Goal: Complete application form

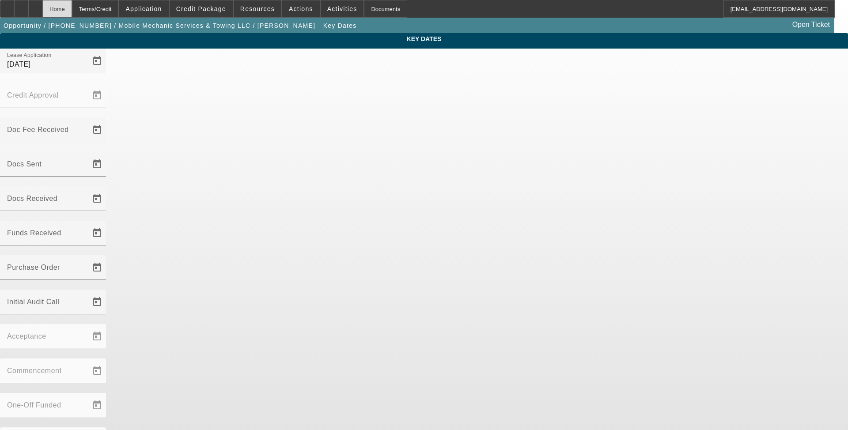
click at [72, 11] on div "Home" at bounding box center [57, 9] width 30 height 18
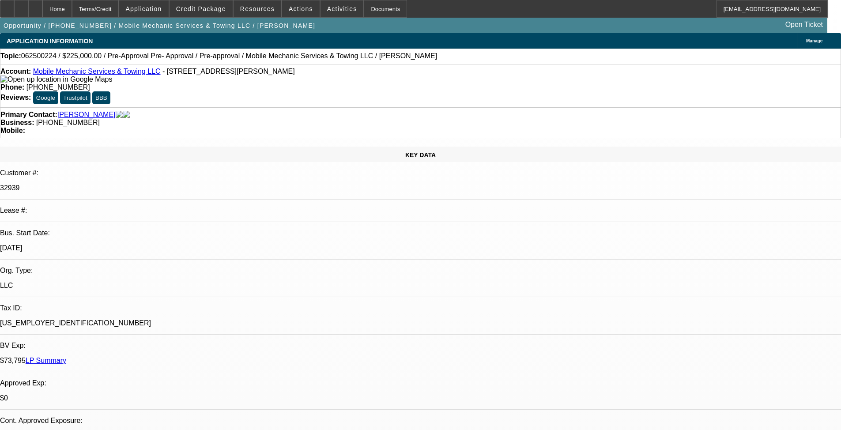
select select "0"
select select "0.1"
select select "4"
select select "0"
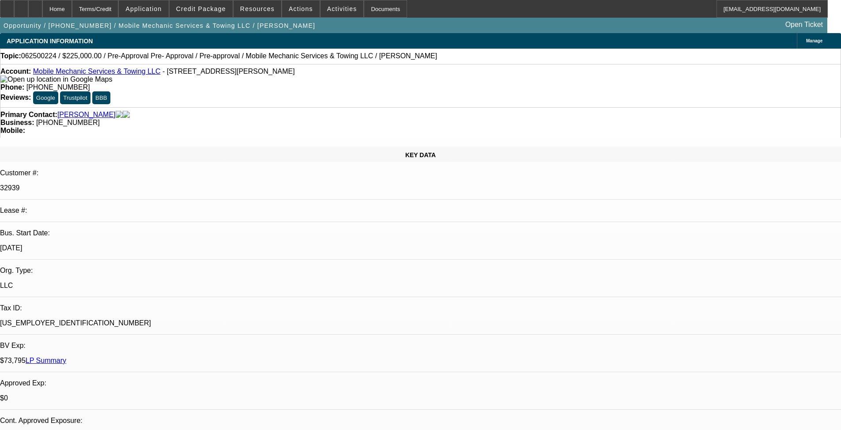
select select "0"
select select "0.1"
select select "4"
select select "0"
select select "2"
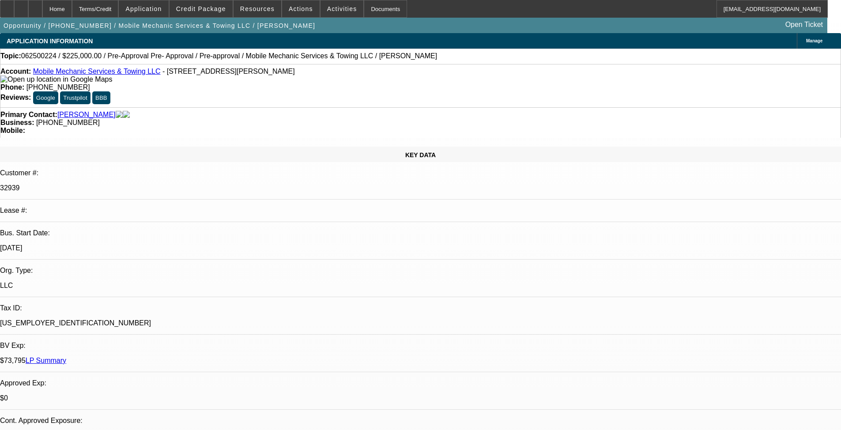
select select "2"
select select "0.1"
select select "4"
select select "0"
select select "2"
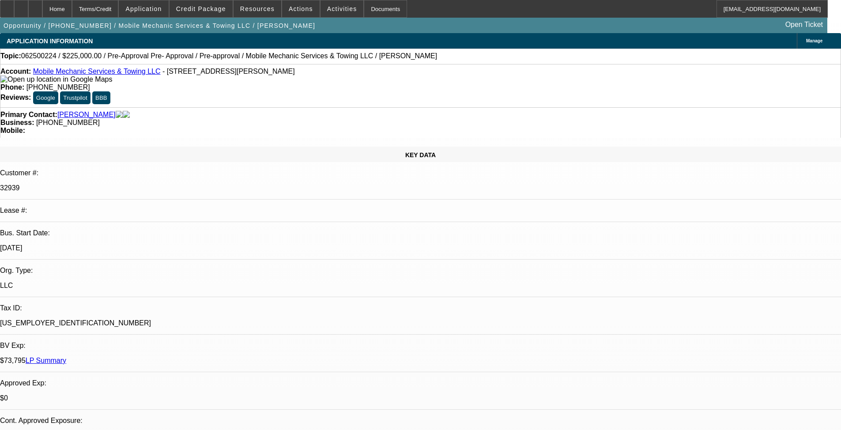
select select "2"
select select "0.1"
select select "4"
